Goal: Information Seeking & Learning: Learn about a topic

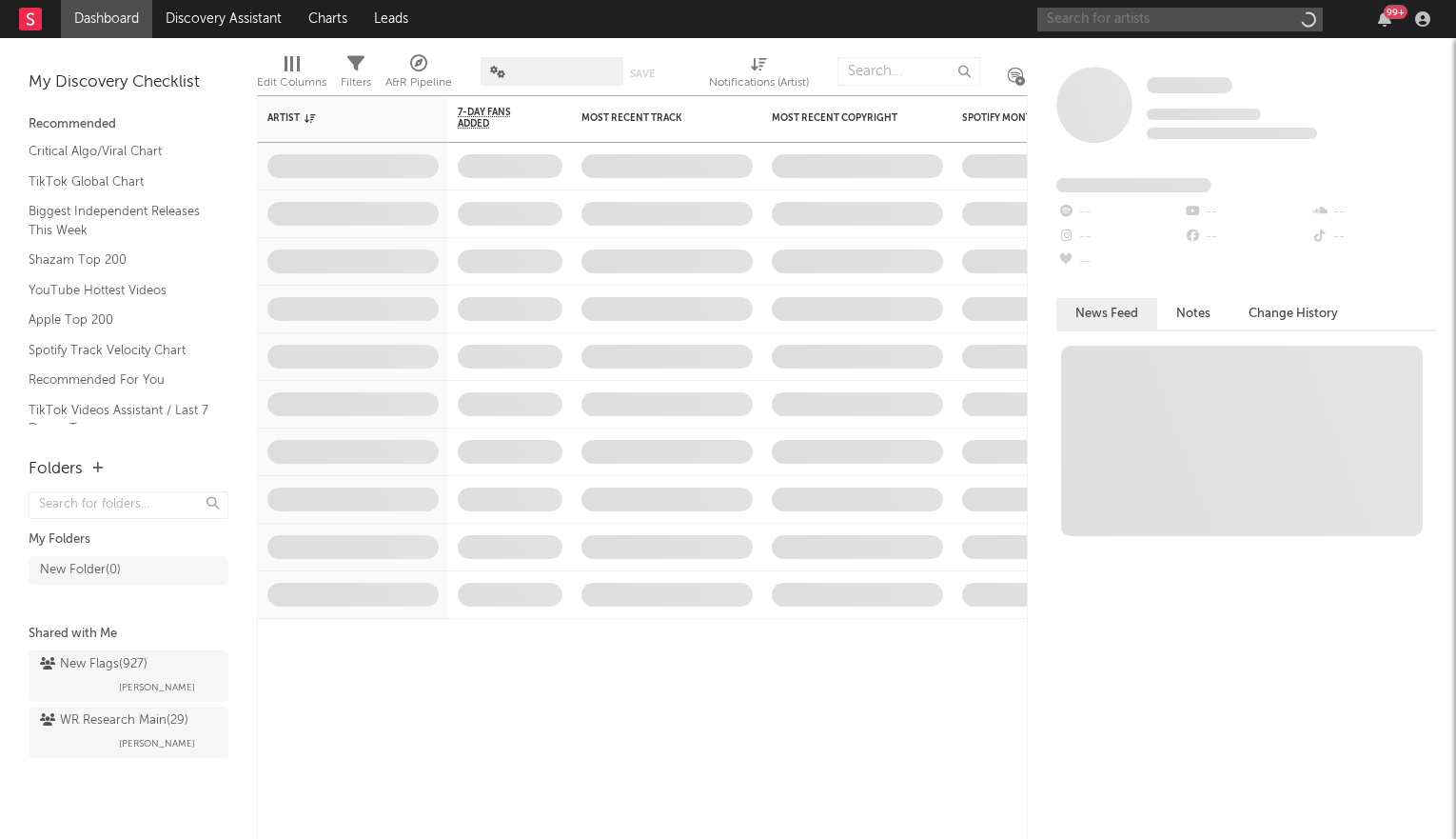
click at [1153, 19] on input "text" at bounding box center [1180, 20] width 285 height 24
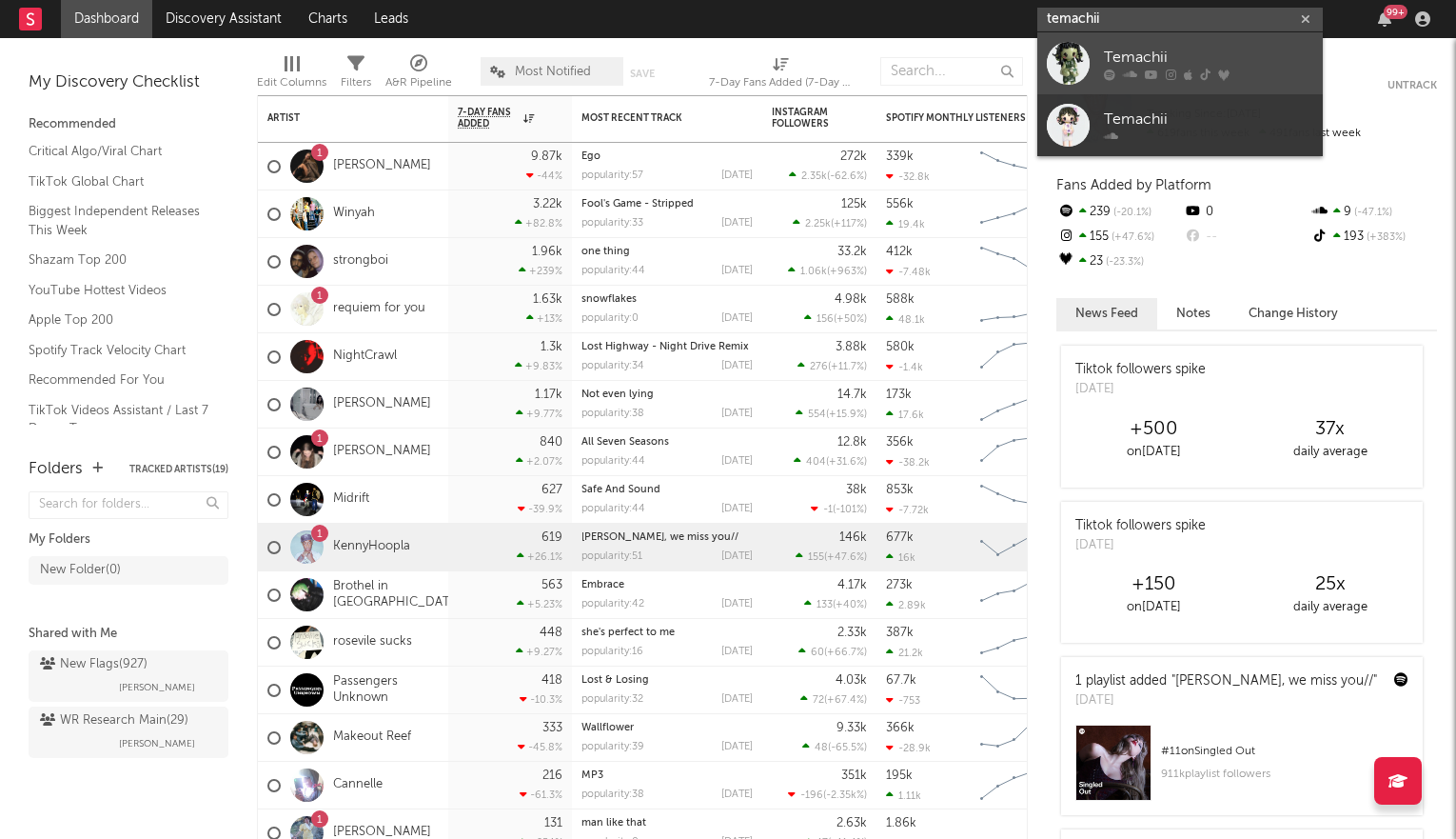
type input "temachii"
click at [1161, 64] on div "Temachii" at bounding box center [1209, 57] width 209 height 23
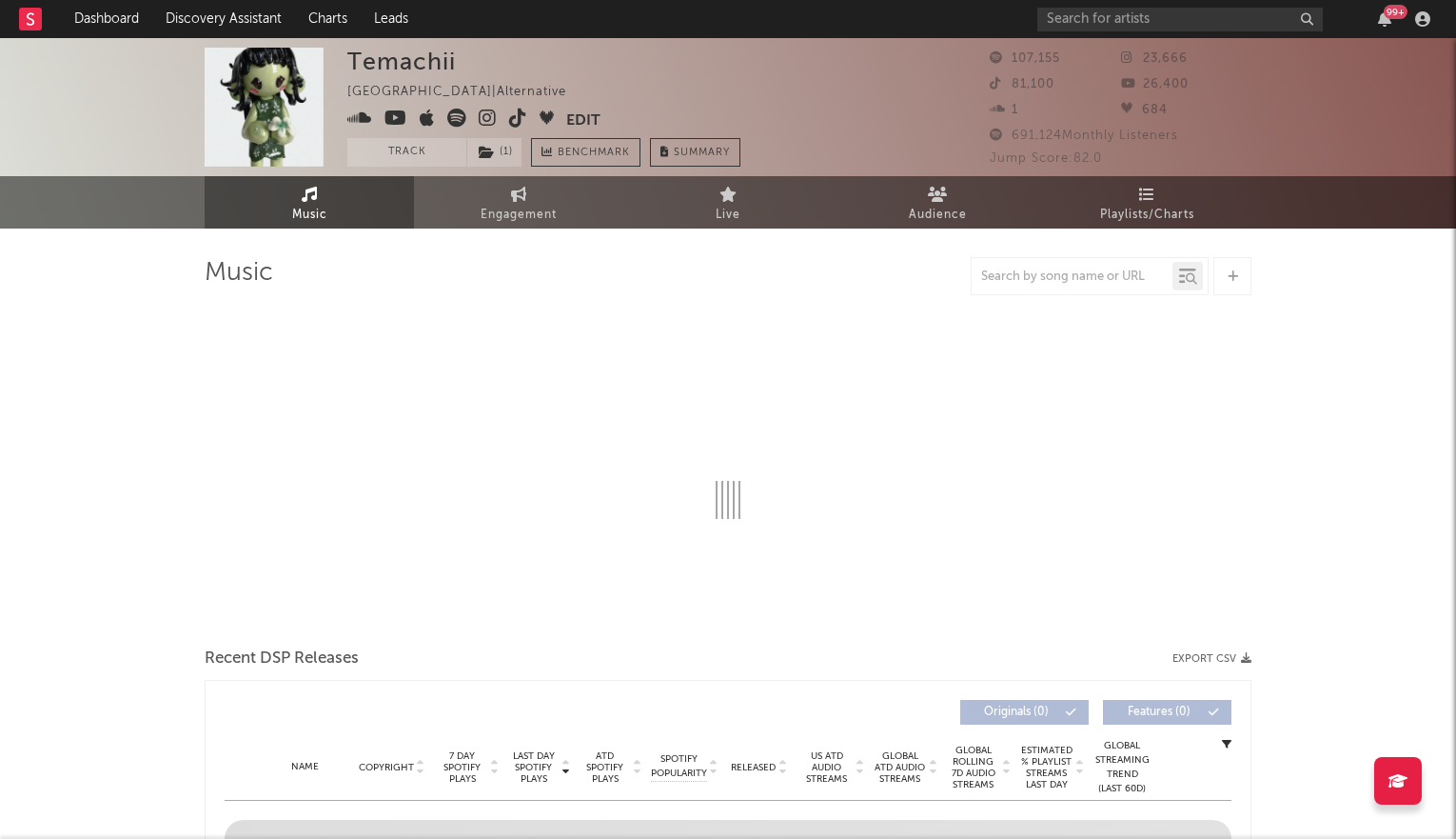
select select "6m"
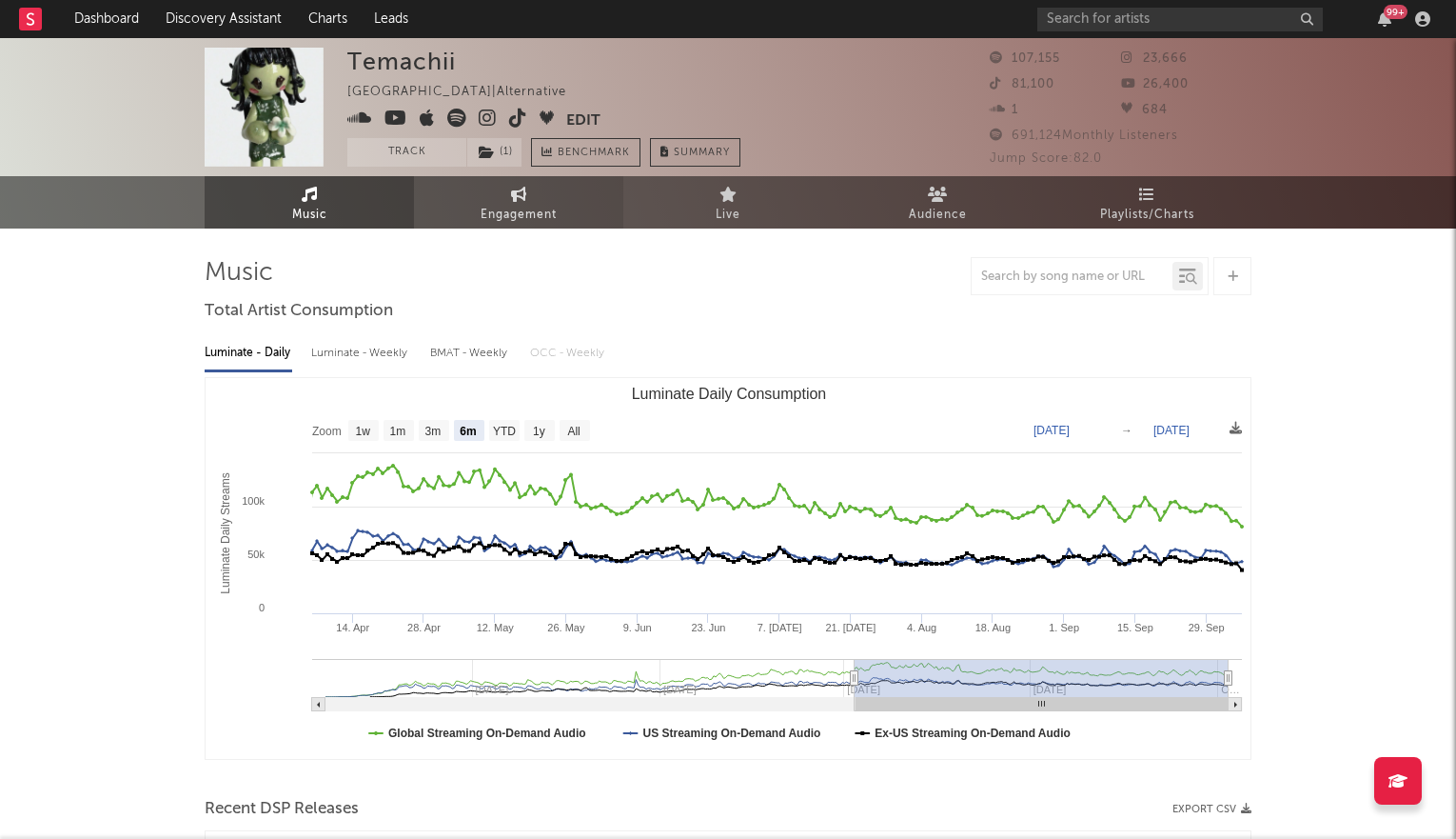
click at [499, 205] on span "Engagement" at bounding box center [519, 214] width 76 height 23
select select "1w"
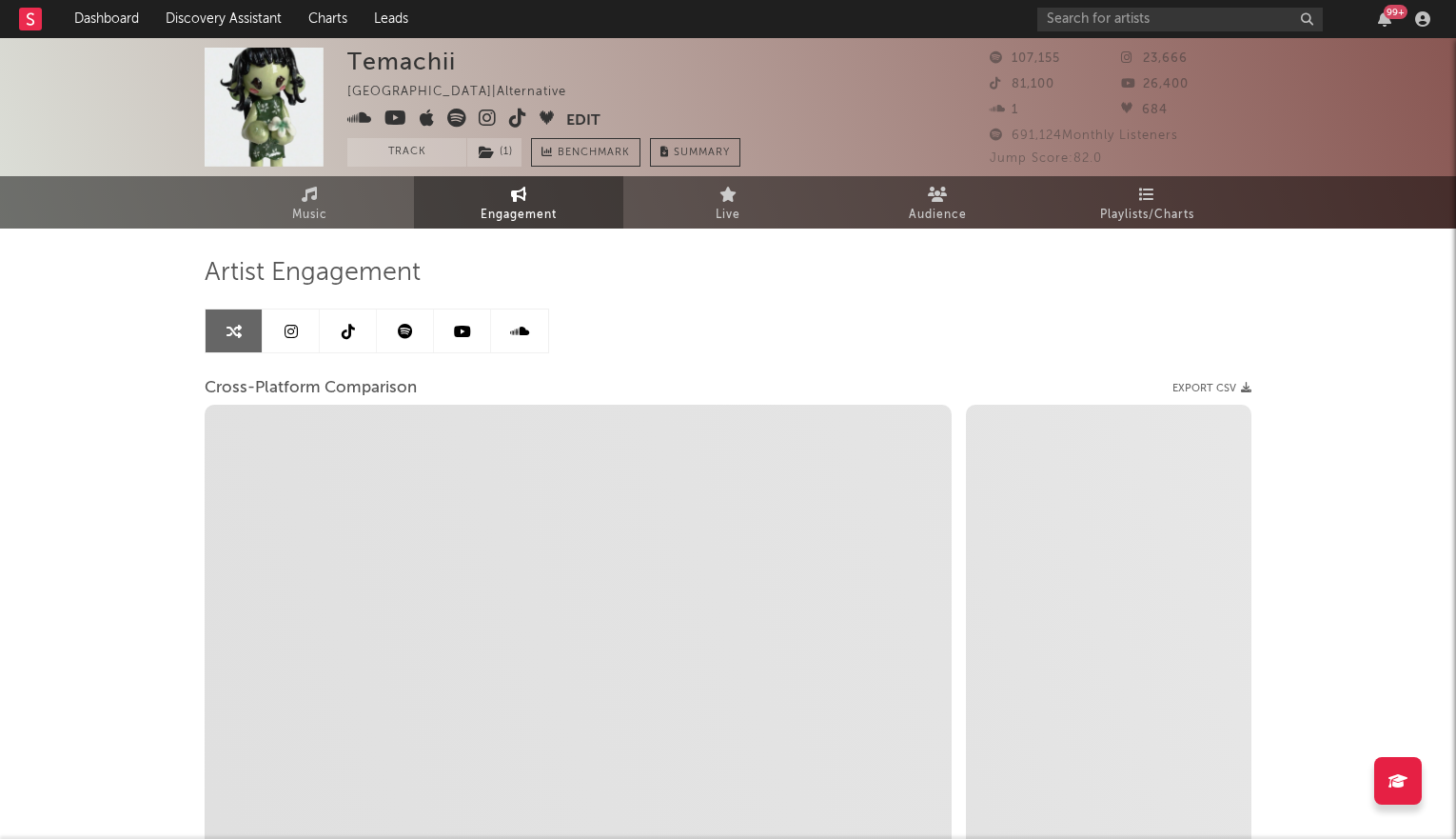
select select "1m"
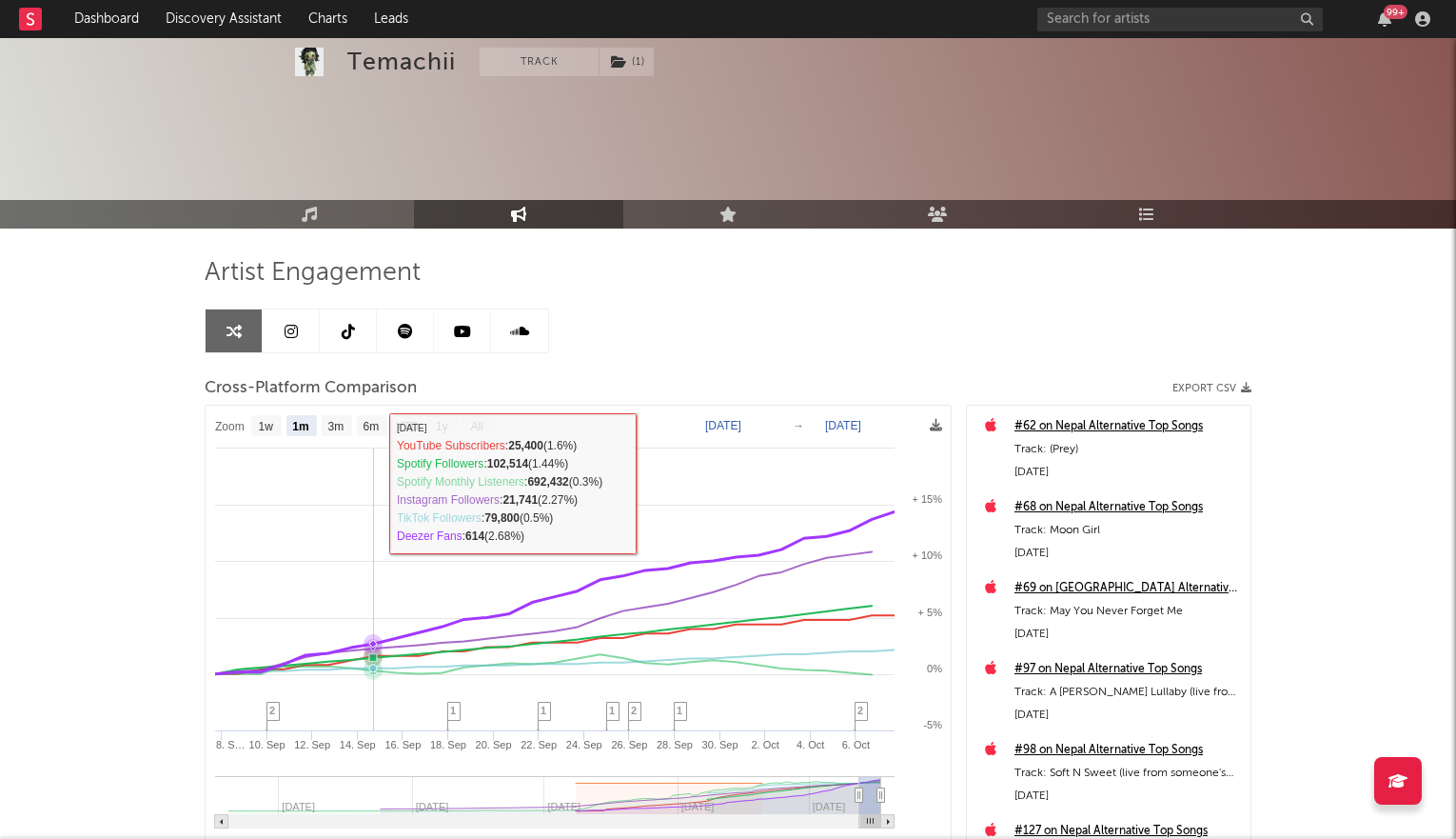
scroll to position [198, 0]
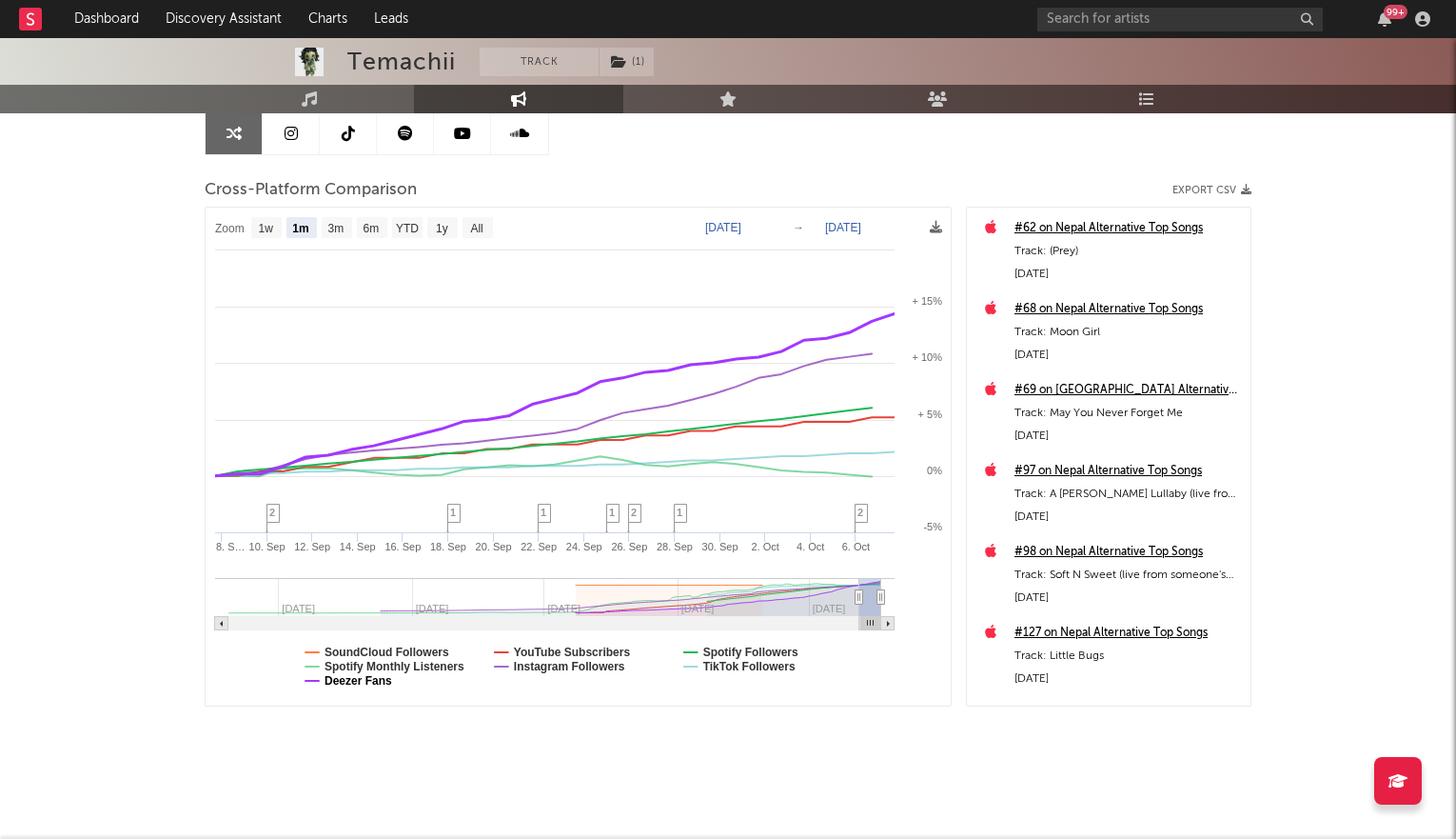
click at [375, 680] on text "Deezer Fans" at bounding box center [358, 680] width 68 height 13
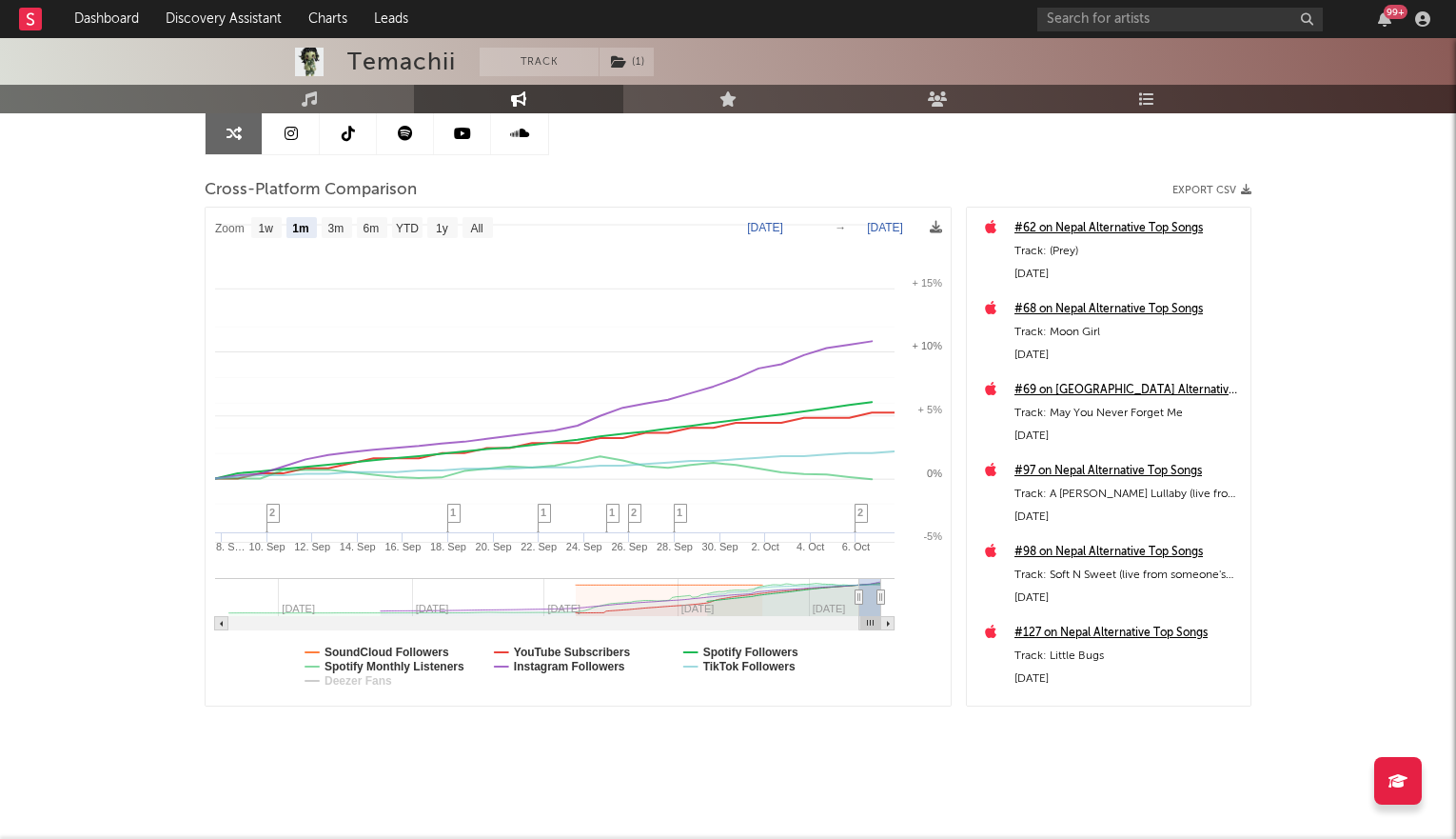
select select "1m"
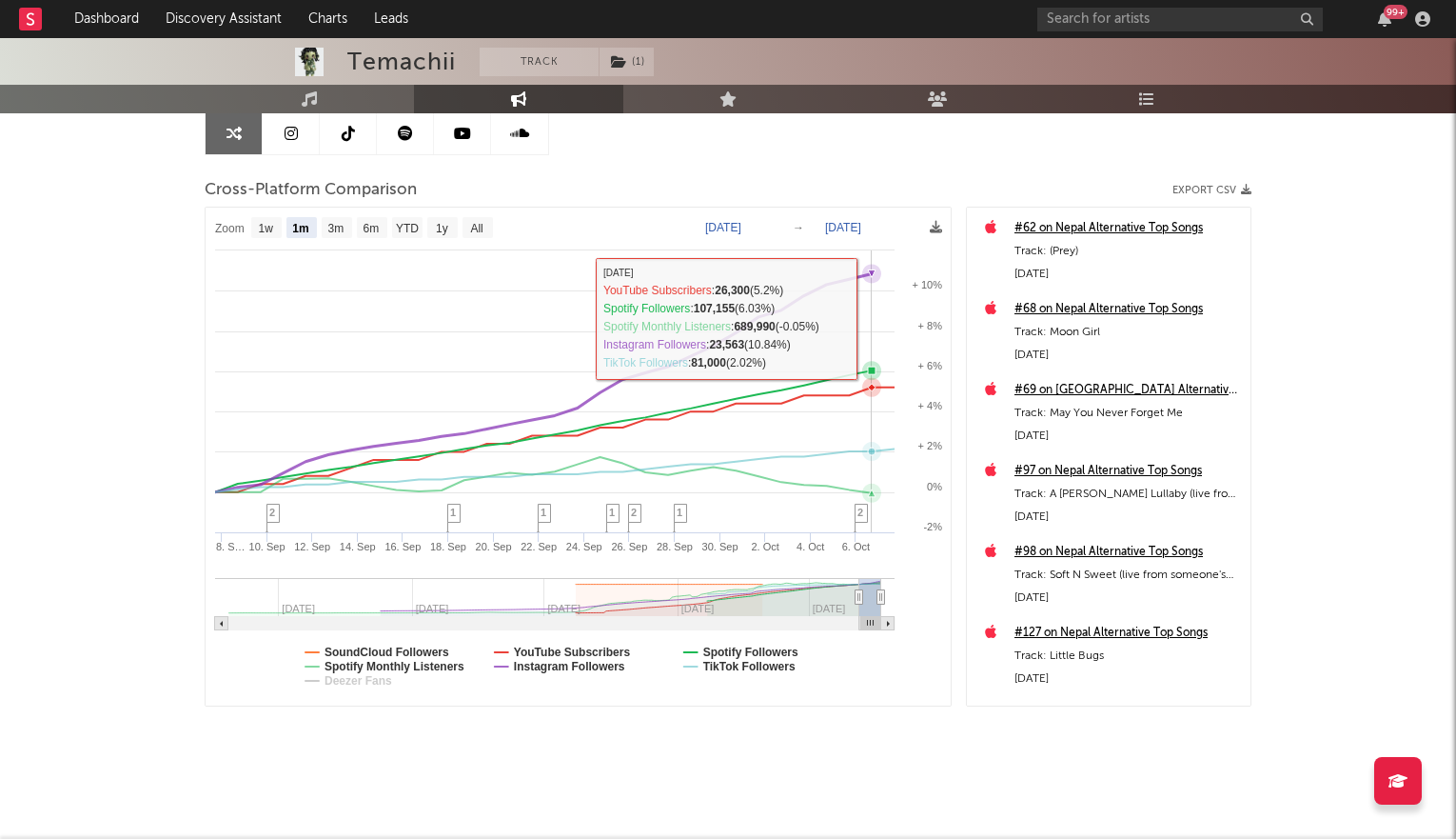
scroll to position [0, 0]
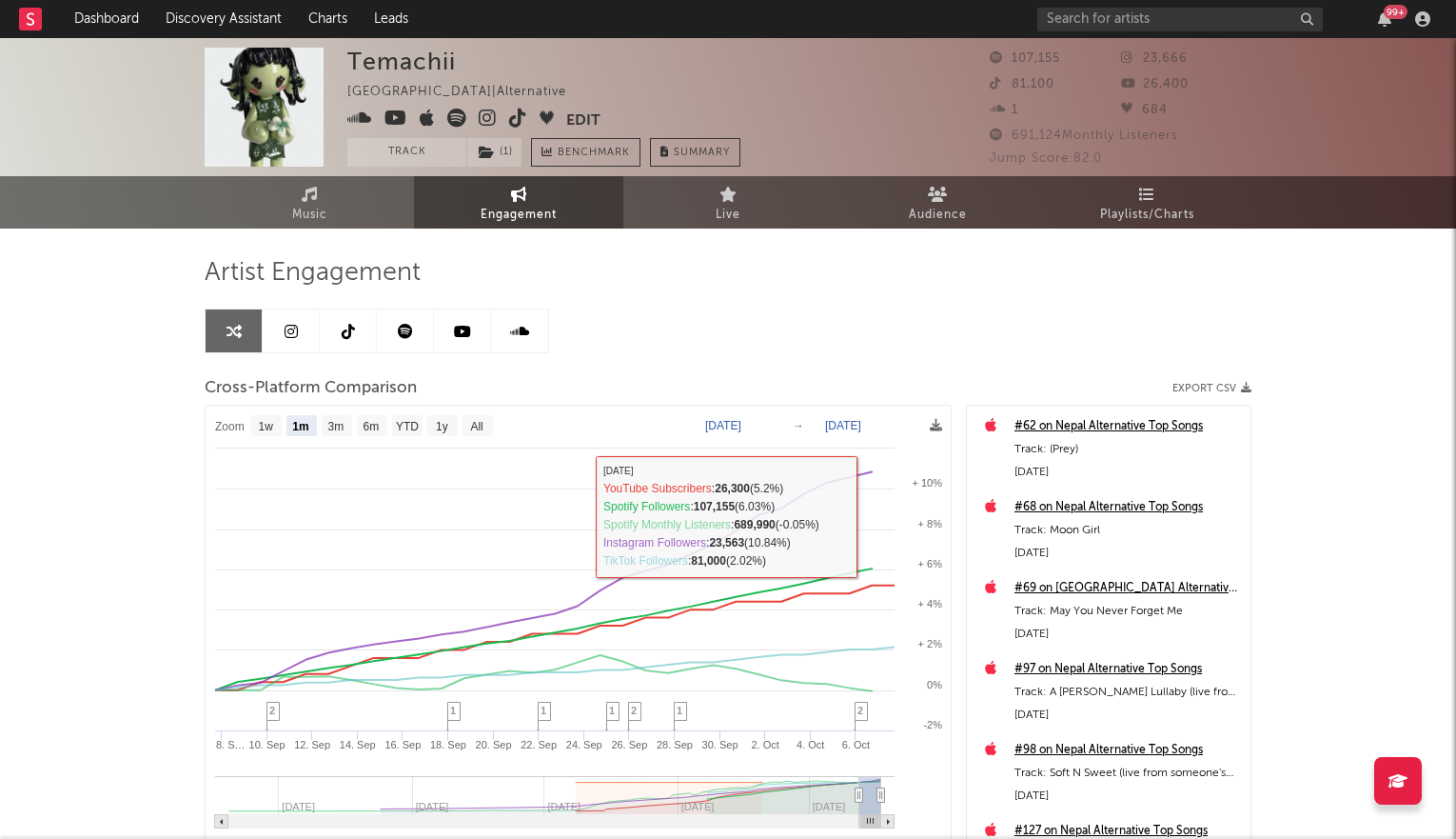
click at [294, 332] on icon at bounding box center [290, 330] width 13 height 15
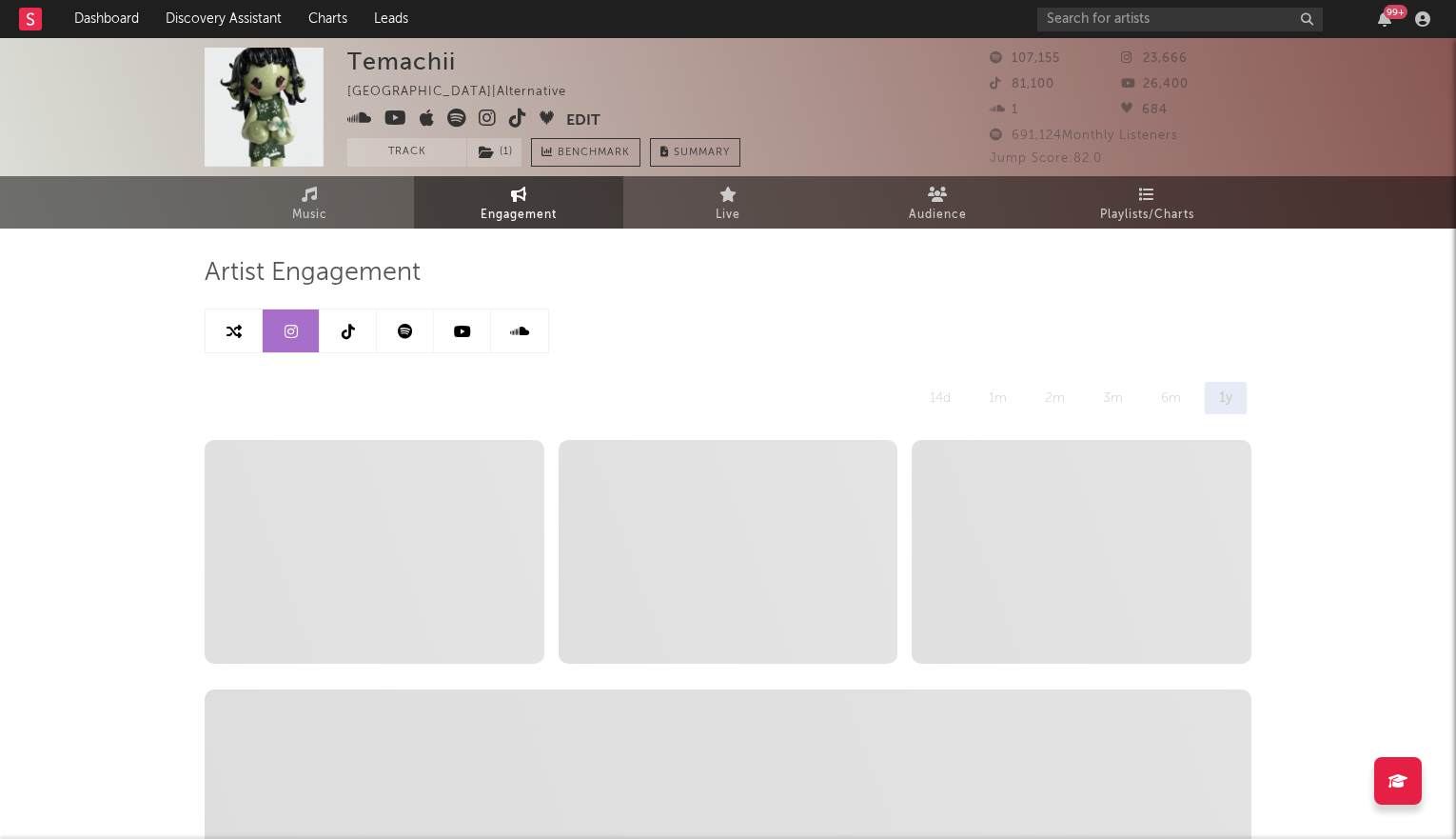
select select "6m"
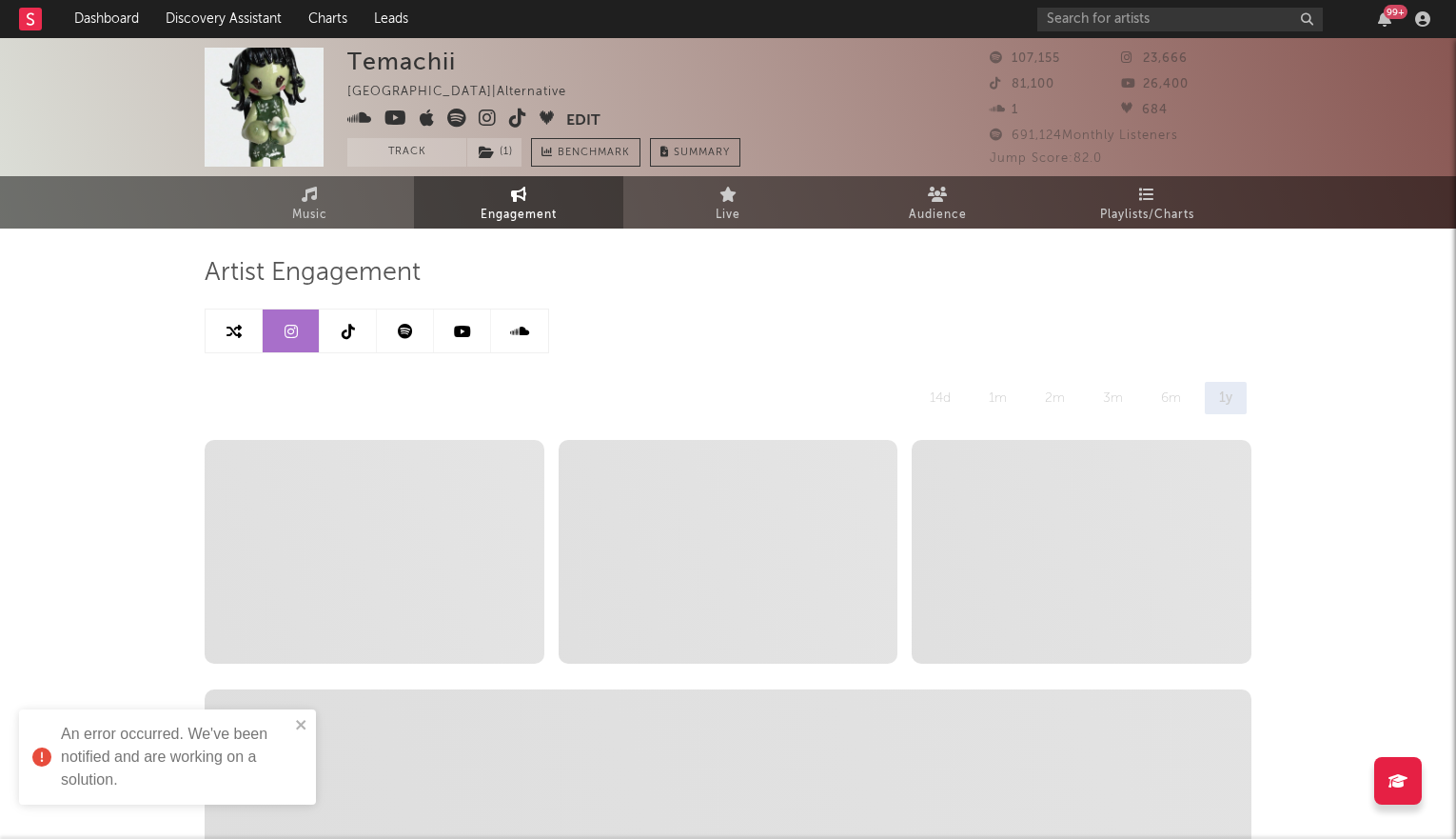
click at [355, 334] on link at bounding box center [348, 330] width 57 height 43
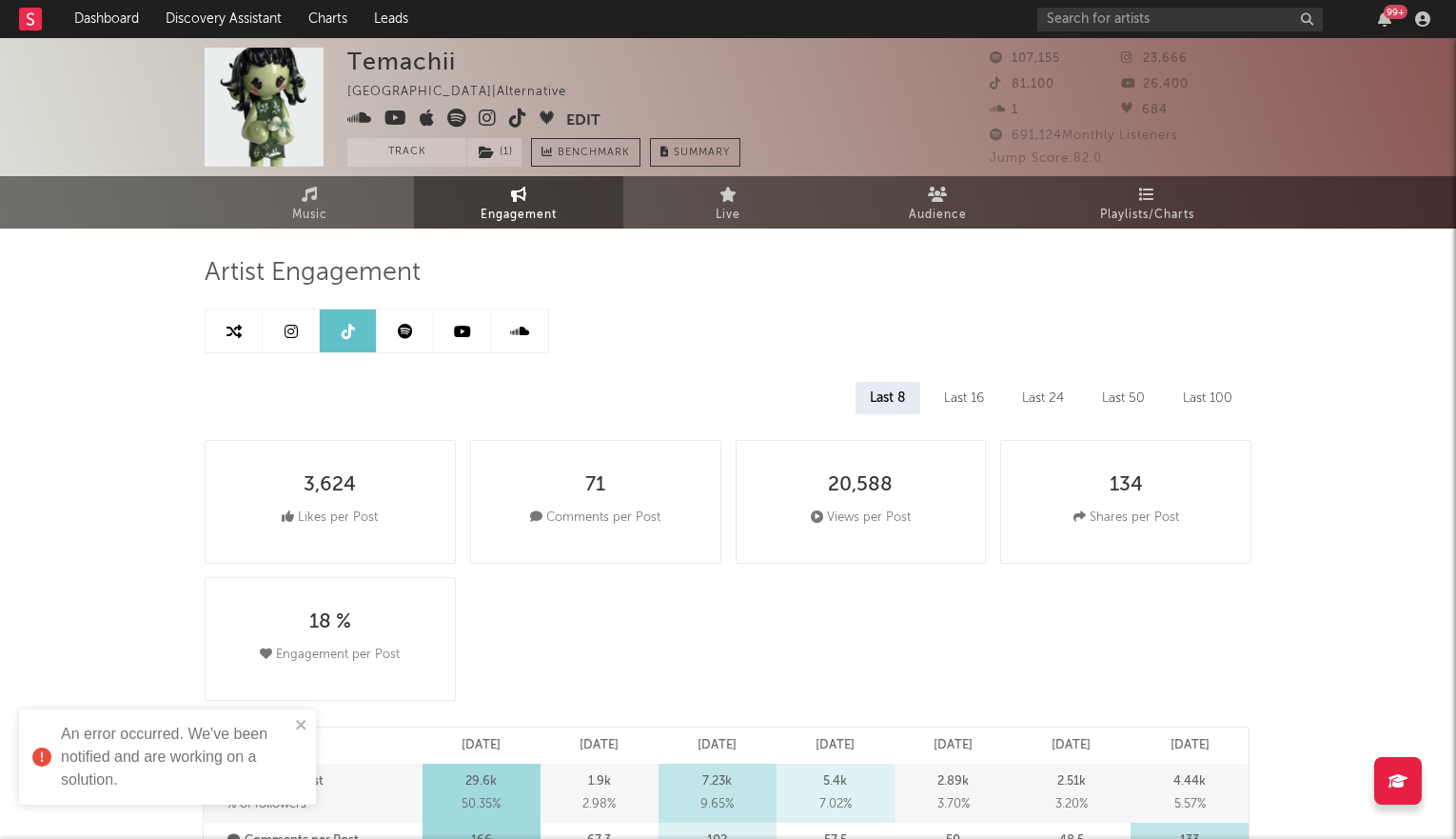
select select "6m"
click at [483, 115] on icon at bounding box center [488, 118] width 18 height 19
